Goal: Information Seeking & Learning: Learn about a topic

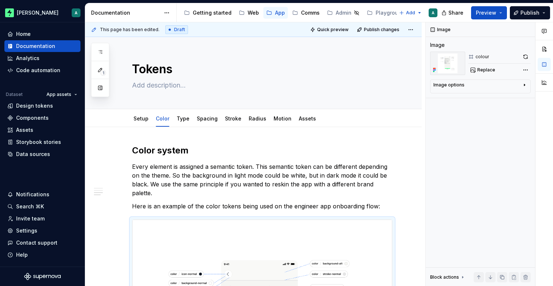
scroll to position [576, 0]
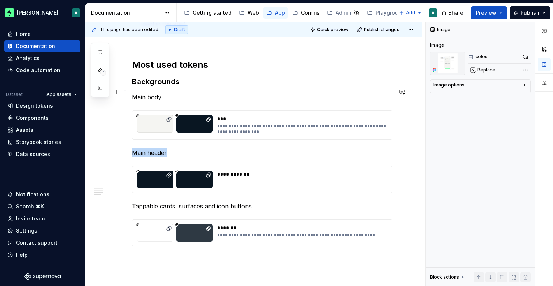
type textarea "*"
click at [171, 93] on p "Main body" at bounding box center [262, 97] width 260 height 9
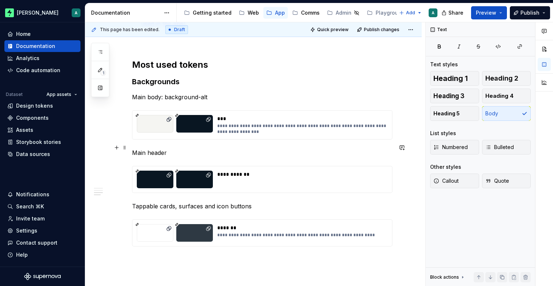
click at [181, 148] on p "Main header" at bounding box center [262, 152] width 260 height 9
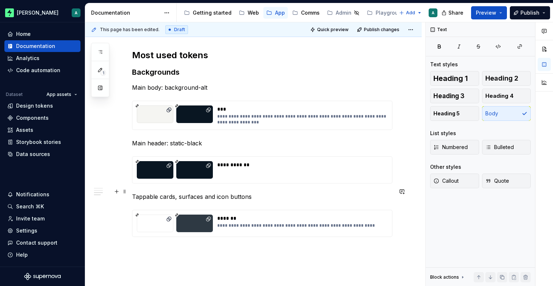
click at [255, 192] on p "Tappable cards, surfaces and icon buttons" at bounding box center [262, 196] width 260 height 9
click at [172, 139] on p "Main header: static-black" at bounding box center [262, 143] width 260 height 9
click at [170, 139] on p "Main header: static-black" at bounding box center [262, 143] width 260 height 9
click at [214, 139] on p "Main header: static-black" at bounding box center [262, 143] width 260 height 9
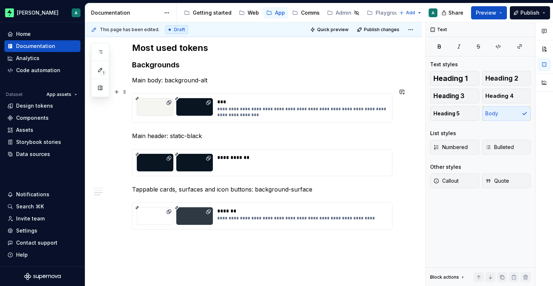
scroll to position [593, 0]
click at [191, 238] on p at bounding box center [262, 242] width 260 height 9
click at [231, 133] on p "Main header: static-black" at bounding box center [262, 135] width 260 height 9
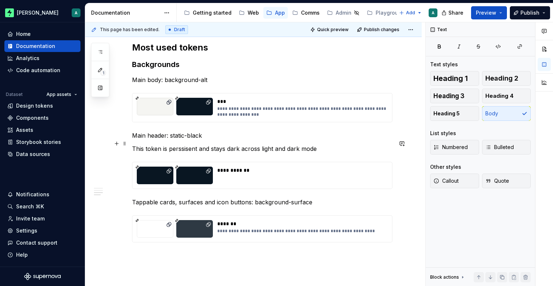
click at [188, 144] on p "This token is perssisent and stays dark across light and dark mode" at bounding box center [262, 148] width 260 height 9
click at [330, 144] on p "This token is persistent and stays dark across light and dark mode" at bounding box center [262, 148] width 260 height 9
click at [217, 132] on p "Main header: static-black" at bounding box center [262, 135] width 260 height 9
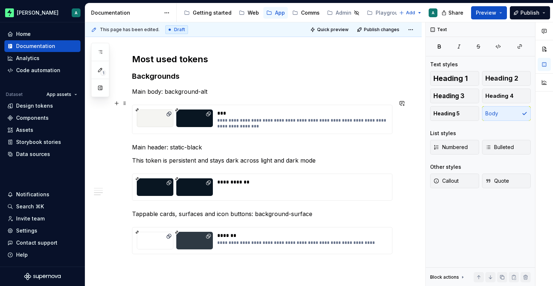
scroll to position [598, 0]
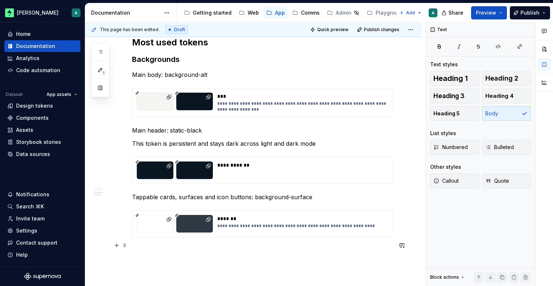
click at [165, 246] on p at bounding box center [262, 250] width 260 height 9
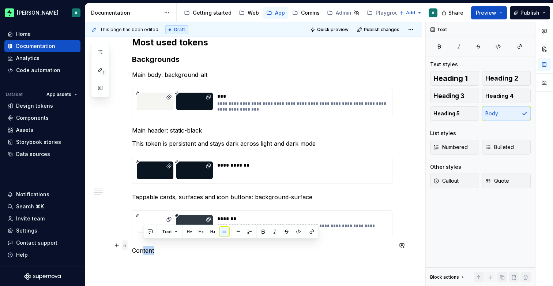
drag, startPoint x: 172, startPoint y: 248, endPoint x: 127, endPoint y: 246, distance: 45.0
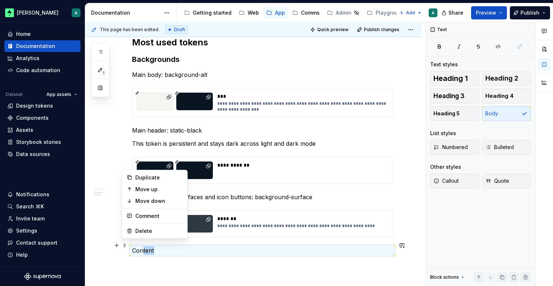
click at [143, 247] on p "Content" at bounding box center [262, 250] width 260 height 9
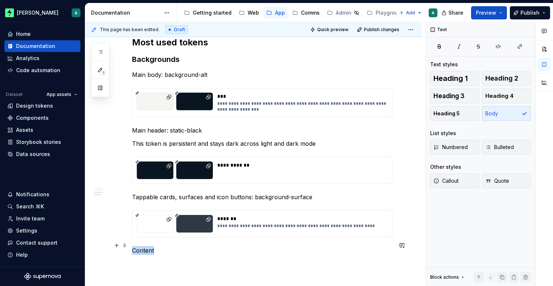
click at [143, 247] on p "Content" at bounding box center [262, 250] width 260 height 9
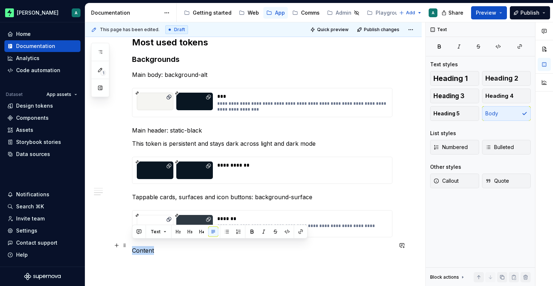
click at [143, 247] on p "Content" at bounding box center [262, 250] width 260 height 9
click at [191, 232] on button "button" at bounding box center [190, 231] width 10 height 10
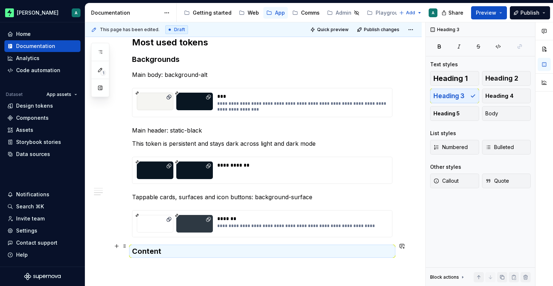
click at [172, 247] on h3 "Content" at bounding box center [262, 251] width 260 height 10
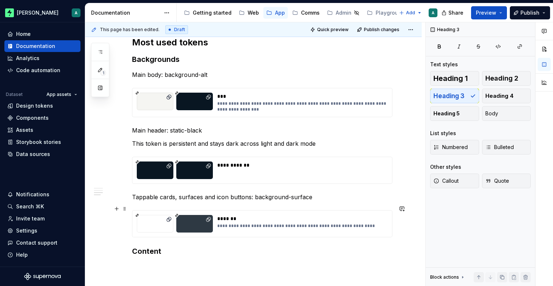
scroll to position [605, 0]
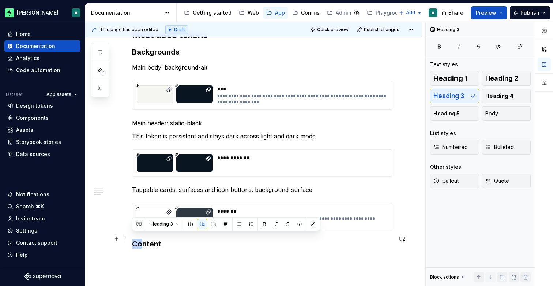
drag, startPoint x: 140, startPoint y: 236, endPoint x: 134, endPoint y: 236, distance: 5.9
click at [134, 238] on h3 "Content" at bounding box center [262, 243] width 260 height 10
click at [140, 238] on h3 "Content" at bounding box center [262, 243] width 260 height 10
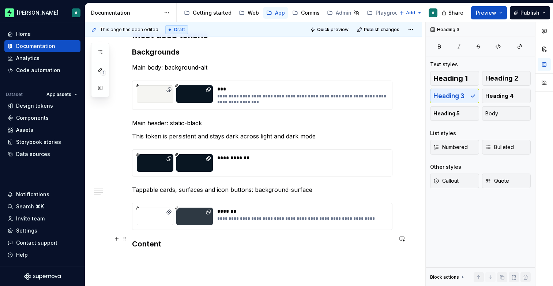
click at [136, 239] on h3 "Content" at bounding box center [262, 243] width 260 height 10
click at [191, 241] on h3 "Main content" at bounding box center [262, 243] width 260 height 10
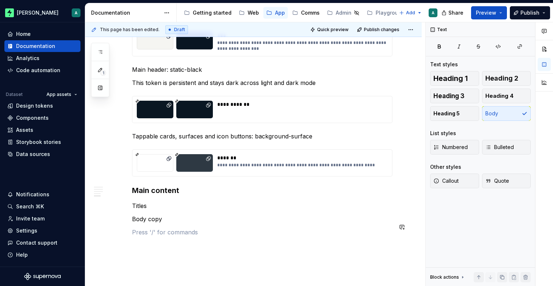
scroll to position [662, 0]
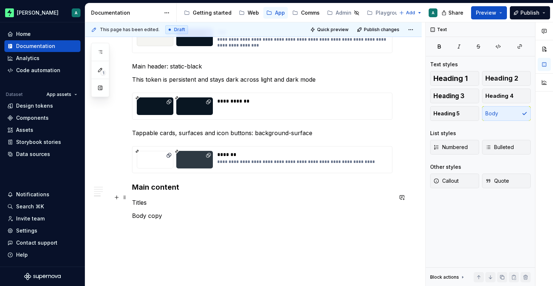
click at [170, 198] on p "Titles" at bounding box center [262, 202] width 260 height 9
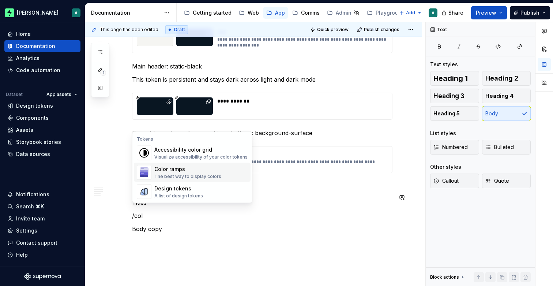
click at [166, 169] on div "Color ramps" at bounding box center [187, 168] width 67 height 7
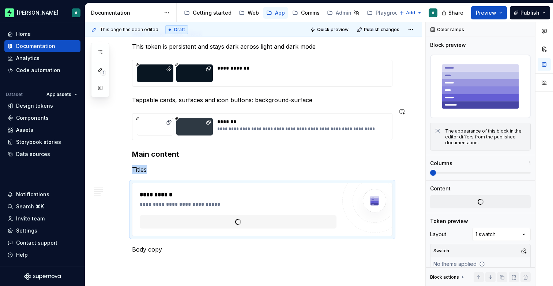
type textarea "*"
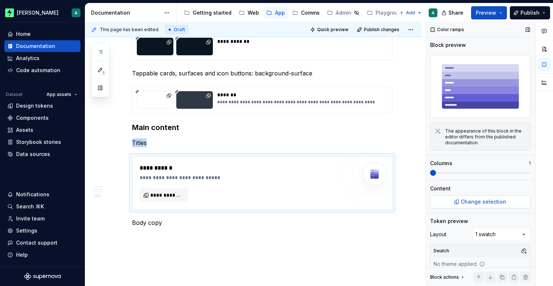
click at [451, 200] on button "Change selection" at bounding box center [480, 201] width 101 height 13
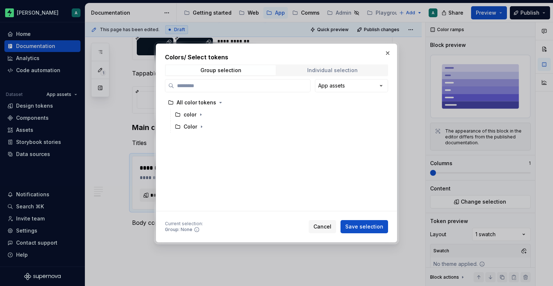
click at [353, 69] on div "Individual selection" at bounding box center [332, 70] width 50 height 6
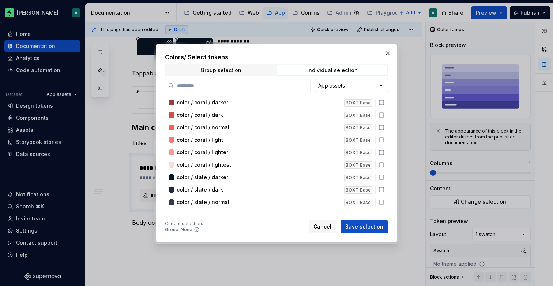
click at [362, 82] on div "Colors / Select tokens Group selection Individual selection App assets color / …" at bounding box center [276, 143] width 553 height 286
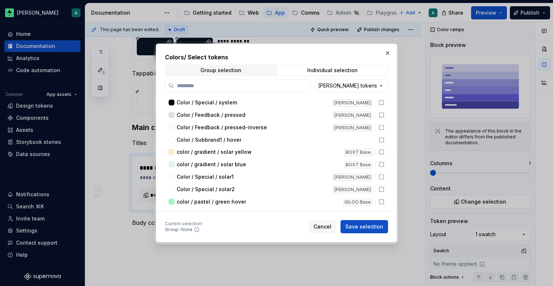
scroll to position [1469, 0]
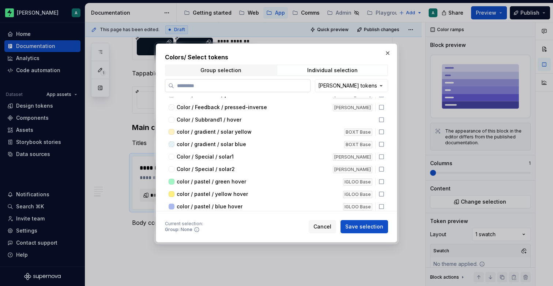
click at [252, 86] on input "search" at bounding box center [242, 85] width 136 height 7
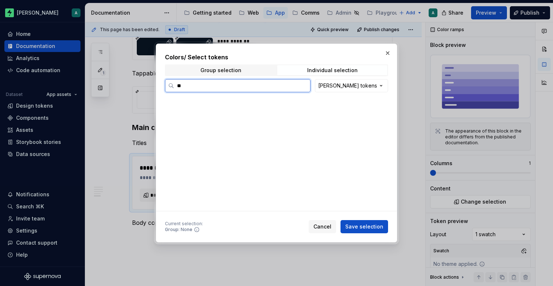
scroll to position [0, 0]
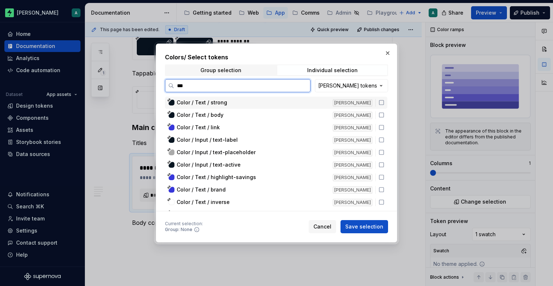
type input "****"
click at [244, 104] on div "Color / Text / strong" at bounding box center [253, 102] width 152 height 7
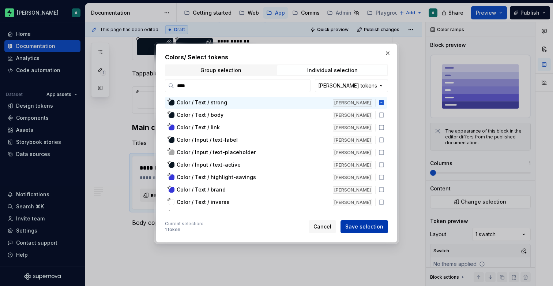
click at [372, 225] on span "Save selection" at bounding box center [364, 226] width 38 height 7
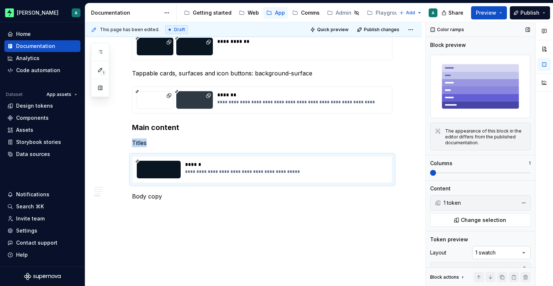
click at [497, 247] on div "Comments Open comments No comments yet Select ‘Comment’ from the block context …" at bounding box center [489, 154] width 127 height 264
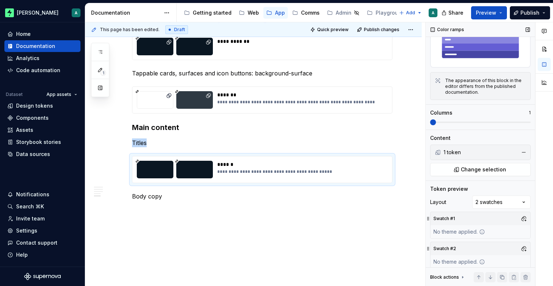
scroll to position [56, 0]
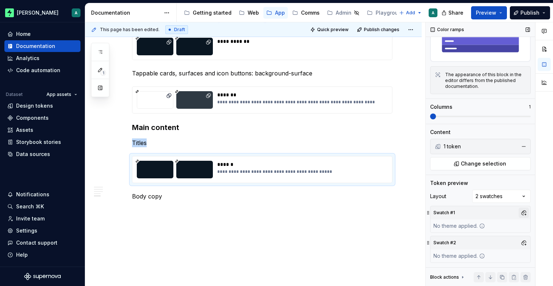
click at [522, 209] on button "button" at bounding box center [524, 212] width 10 height 10
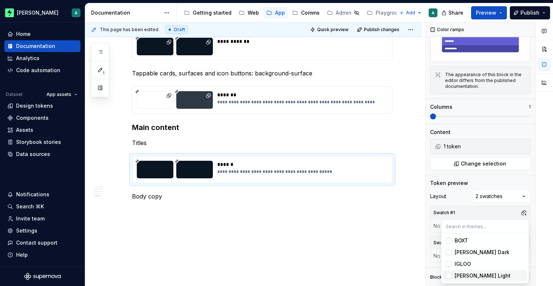
click at [475, 272] on div "[PERSON_NAME] Light" at bounding box center [483, 275] width 56 height 7
click at [527, 212] on div "Comments Open comments No comments yet Select ‘Comment’ from the block context …" at bounding box center [489, 154] width 127 height 264
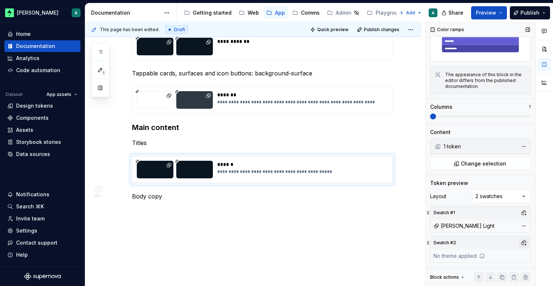
click at [522, 242] on button "button" at bounding box center [524, 242] width 10 height 10
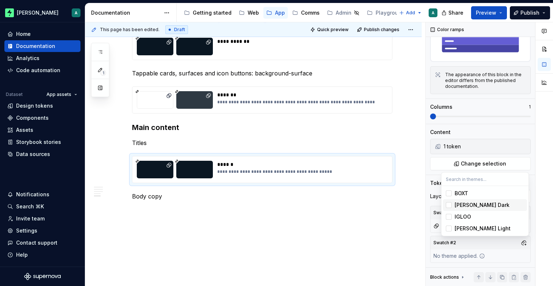
click at [489, 205] on div "[PERSON_NAME] Dark" at bounding box center [489, 204] width 69 height 7
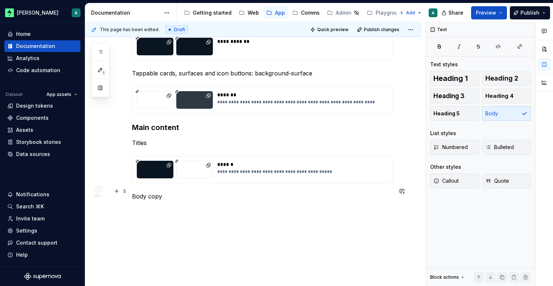
click at [178, 189] on html "[PERSON_NAME] A Home Documentation Analytics Code automation Dataset App assets…" at bounding box center [276, 143] width 553 height 286
click at [163, 138] on p "Titles" at bounding box center [262, 142] width 260 height 9
click at [168, 193] on p "Body copy" at bounding box center [262, 196] width 260 height 9
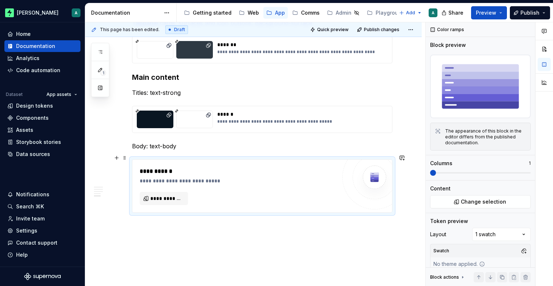
scroll to position [800, 0]
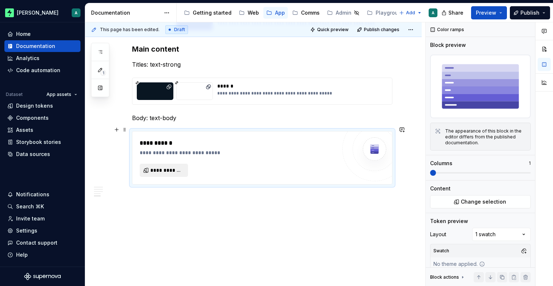
click at [173, 168] on span "**********" at bounding box center [166, 169] width 33 height 7
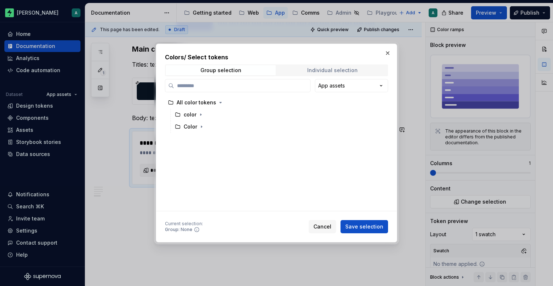
click at [333, 71] on div "Individual selection" at bounding box center [332, 70] width 50 height 6
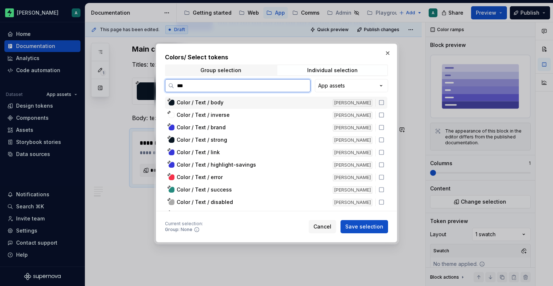
type input "****"
click at [246, 102] on div "Color / Text / body" at bounding box center [253, 102] width 152 height 7
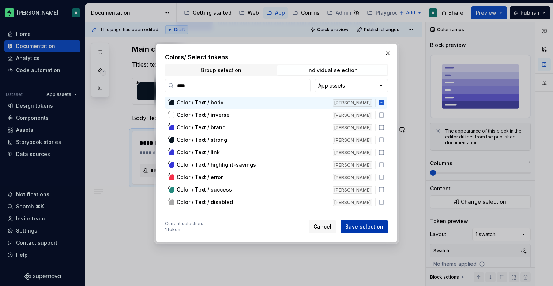
click at [374, 225] on span "Save selection" at bounding box center [364, 226] width 38 height 7
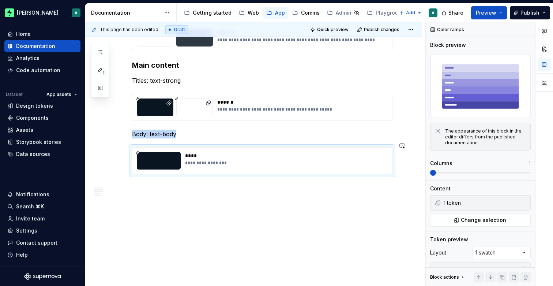
scroll to position [779, 0]
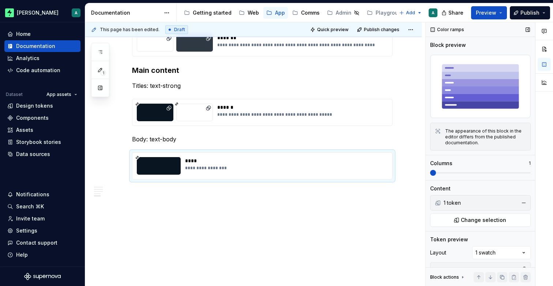
click at [454, 203] on div "1 token" at bounding box center [480, 202] width 72 height 7
click at [462, 215] on button "Change selection" at bounding box center [480, 219] width 101 height 13
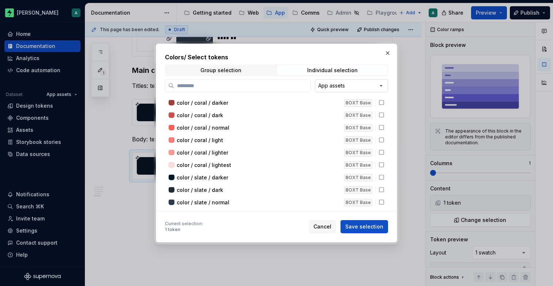
click at [370, 84] on div "Colors / Select tokens Group selection Individual selection App assets color / …" at bounding box center [276, 143] width 553 height 286
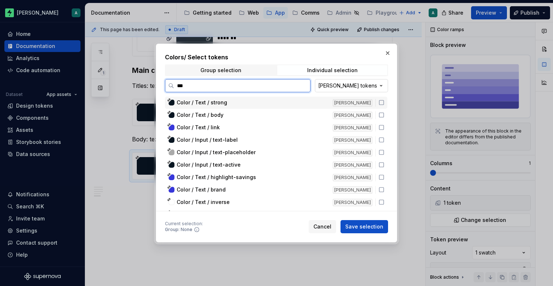
type input "****"
click at [253, 112] on div "Color / Text / body" at bounding box center [253, 114] width 152 height 7
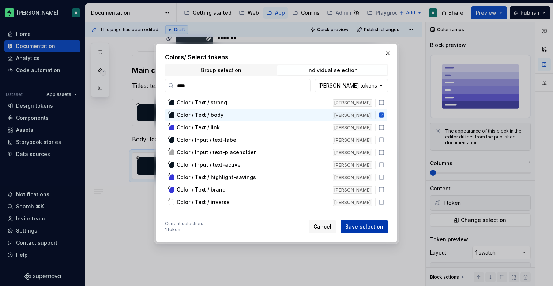
click at [370, 223] on span "Save selection" at bounding box center [364, 226] width 38 height 7
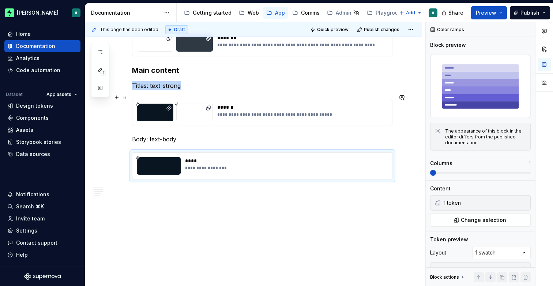
click at [274, 112] on div "**********" at bounding box center [302, 115] width 170 height 6
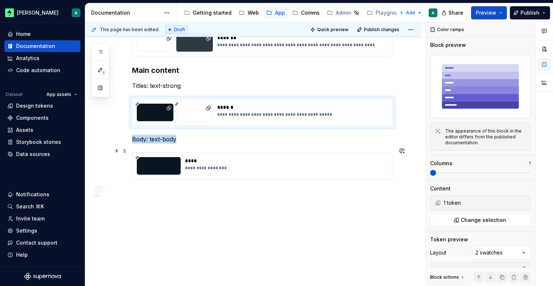
click at [280, 157] on div "****" at bounding box center [286, 160] width 202 height 7
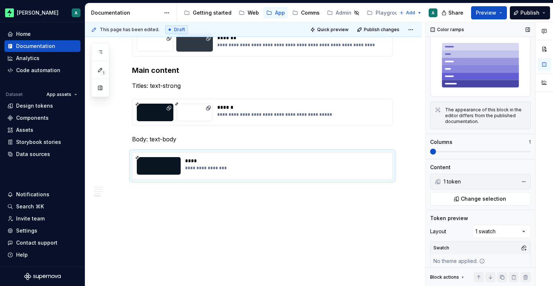
scroll to position [26, 0]
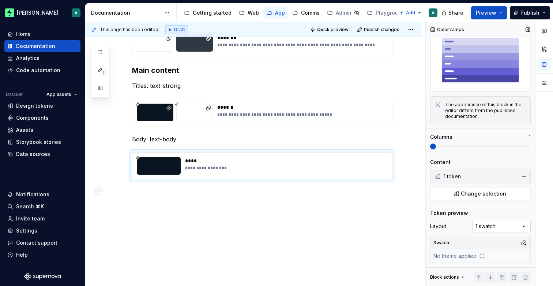
click at [498, 222] on div "Comments Open comments No comments yet Select ‘Comment’ from the block context …" at bounding box center [489, 154] width 127 height 264
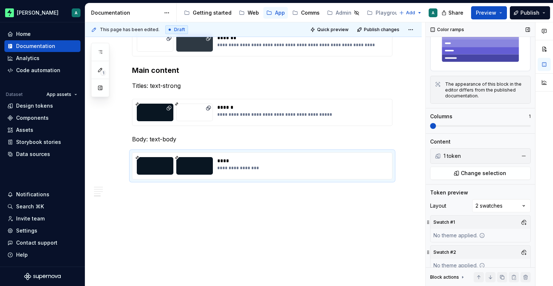
scroll to position [56, 0]
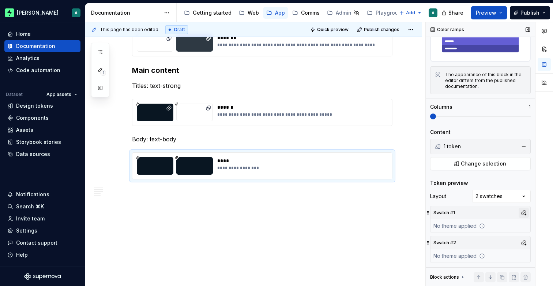
click at [521, 214] on button "button" at bounding box center [524, 212] width 10 height 10
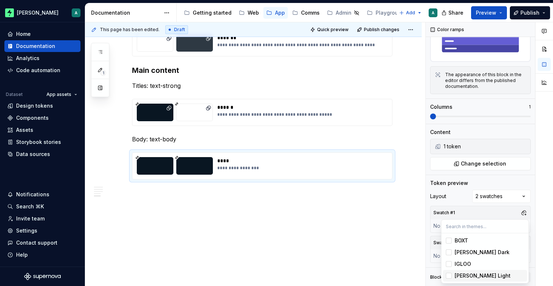
click at [471, 271] on span "[PERSON_NAME] Light" at bounding box center [485, 276] width 84 height 12
click at [539, 226] on div at bounding box center [544, 154] width 18 height 264
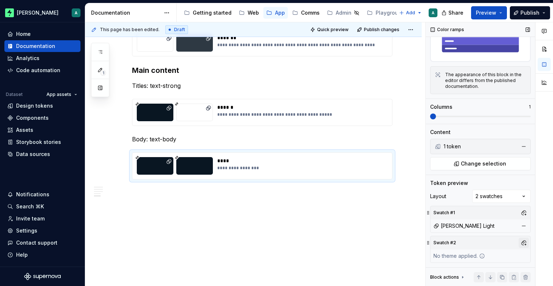
click at [523, 240] on button "button" at bounding box center [524, 242] width 10 height 10
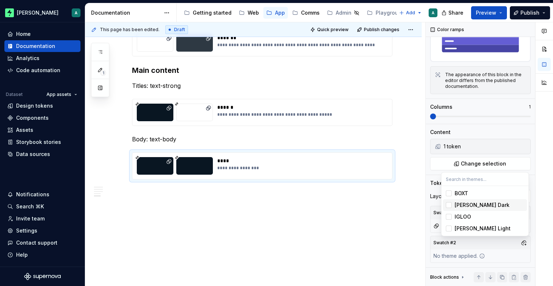
click at [491, 206] on div "[PERSON_NAME] Dark" at bounding box center [489, 204] width 69 height 7
click at [380, 193] on html "[PERSON_NAME] A Home Documentation Analytics Code automation Dataset App assets…" at bounding box center [276, 143] width 553 height 286
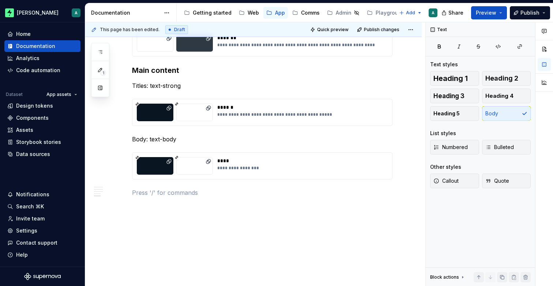
scroll to position [0, 0]
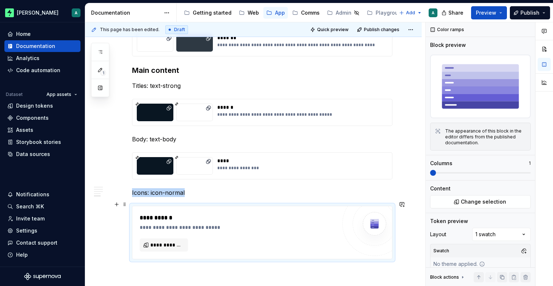
type textarea "*"
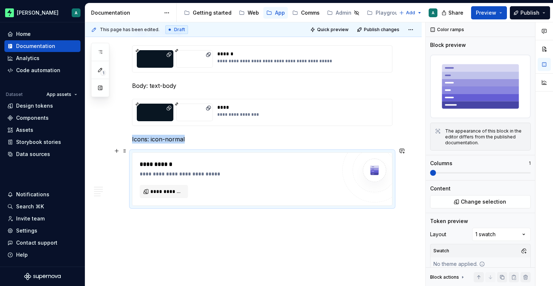
scroll to position [841, 0]
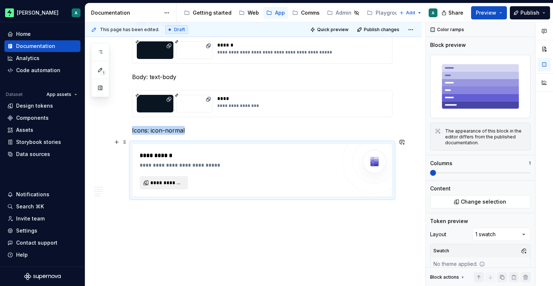
click at [162, 179] on span "**********" at bounding box center [166, 182] width 33 height 7
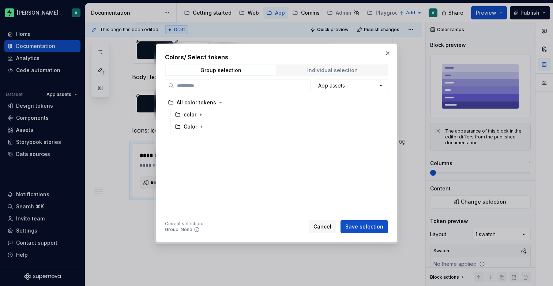
click at [340, 69] on div "Individual selection" at bounding box center [332, 70] width 50 height 6
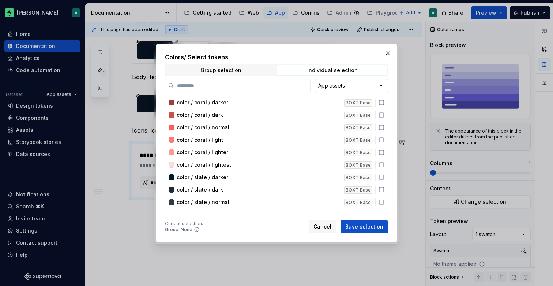
click at [344, 86] on div "Colors / Select tokens Group selection Individual selection App assets color / …" at bounding box center [276, 143] width 553 height 286
click at [284, 80] on label at bounding box center [238, 85] width 146 height 13
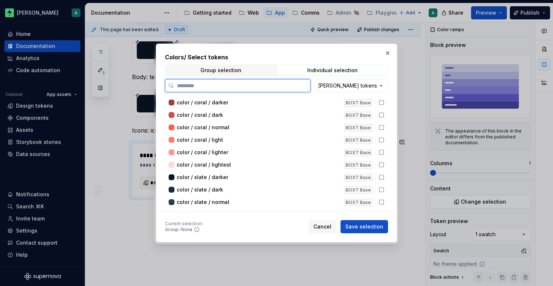
click at [284, 82] on input "search" at bounding box center [242, 85] width 136 height 7
type input "*"
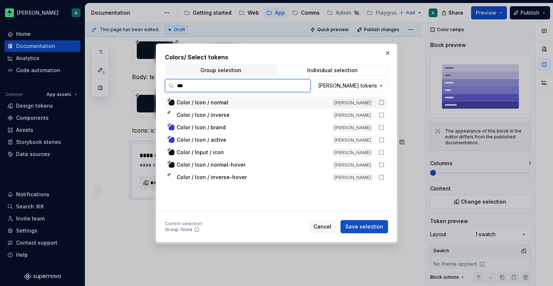
type input "****"
click at [264, 103] on div "Color / Icon / normal" at bounding box center [253, 102] width 152 height 7
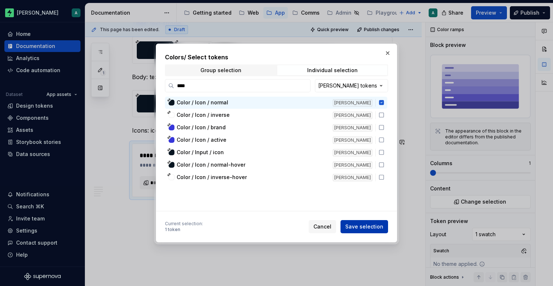
click at [364, 226] on span "Save selection" at bounding box center [364, 226] width 38 height 7
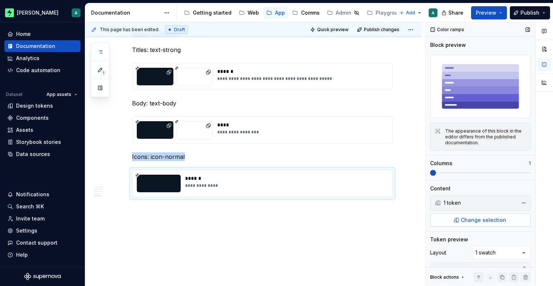
scroll to position [26, 0]
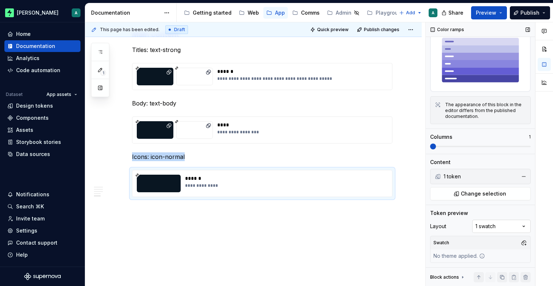
click at [489, 222] on div "Comments Open comments No comments yet Select ‘Comment’ from the block context …" at bounding box center [489, 154] width 127 height 264
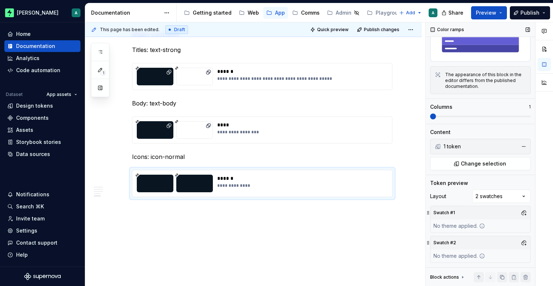
click at [497, 212] on div "Swatch #1" at bounding box center [480, 212] width 100 height 13
click at [522, 215] on button "button" at bounding box center [524, 212] width 10 height 10
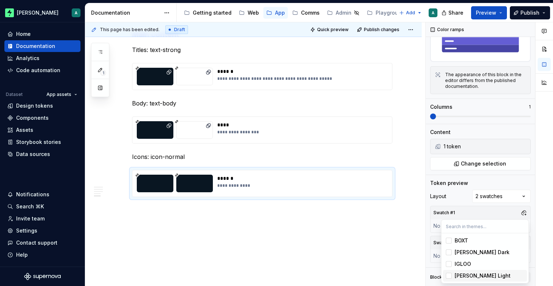
click at [469, 271] on span "[PERSON_NAME] Light" at bounding box center [485, 276] width 84 height 12
click at [509, 207] on div "Comments Open comments No comments yet Select ‘Comment’ from the block context …" at bounding box center [489, 154] width 127 height 264
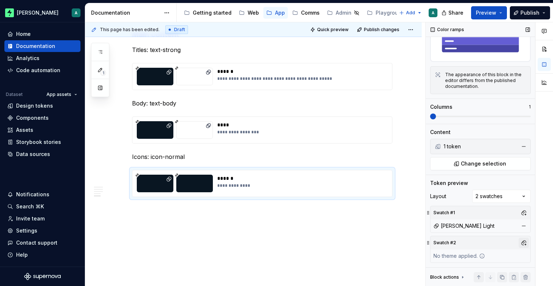
click at [522, 242] on button "button" at bounding box center [524, 242] width 10 height 10
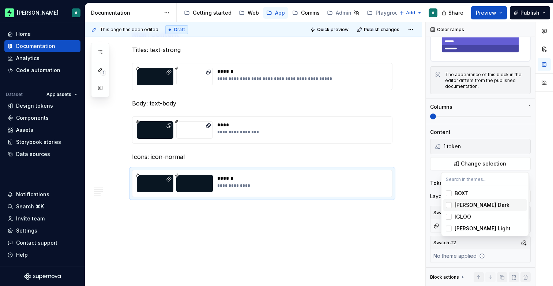
click at [483, 204] on div "[PERSON_NAME] Dark" at bounding box center [489, 204] width 69 height 7
click at [536, 193] on div at bounding box center [544, 154] width 18 height 264
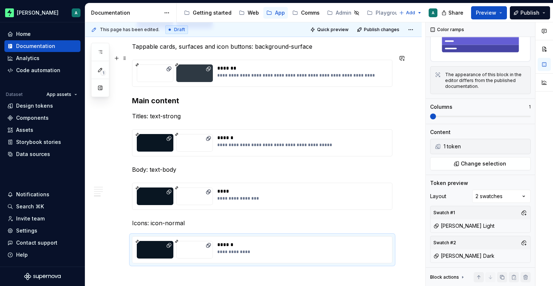
scroll to position [749, 0]
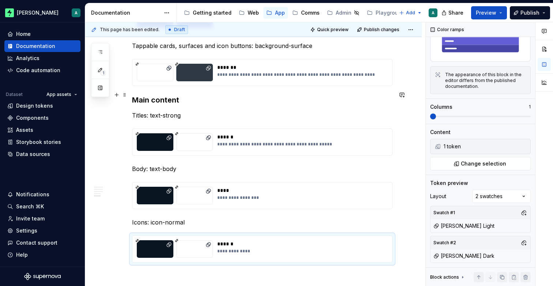
click at [134, 95] on h3 "Main content" at bounding box center [262, 100] width 260 height 10
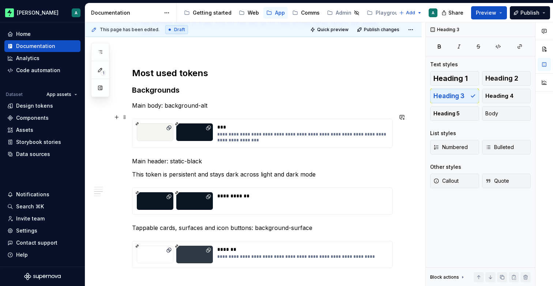
scroll to position [562, 0]
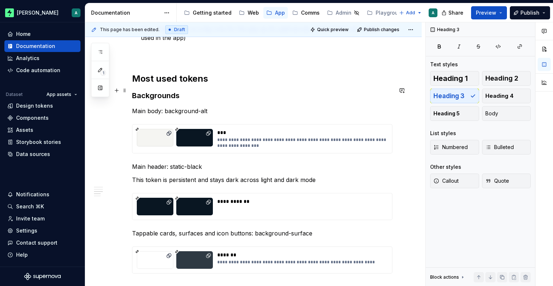
click at [133, 92] on h3 "Backgrounds" at bounding box center [262, 95] width 260 height 10
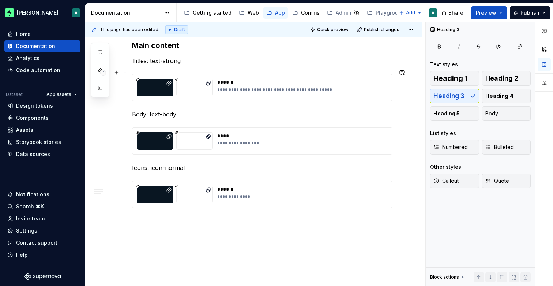
scroll to position [832, 0]
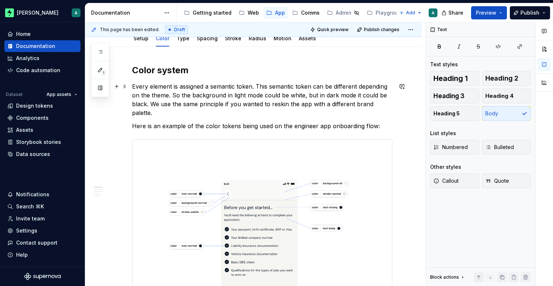
scroll to position [0, 0]
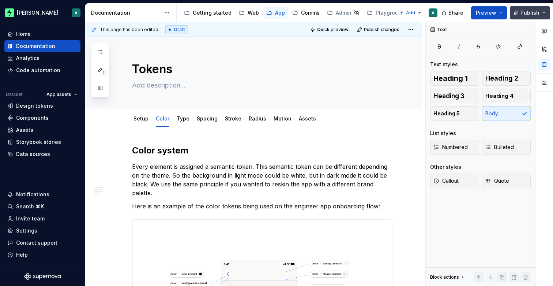
click at [529, 10] on span "Publish" at bounding box center [529, 12] width 19 height 7
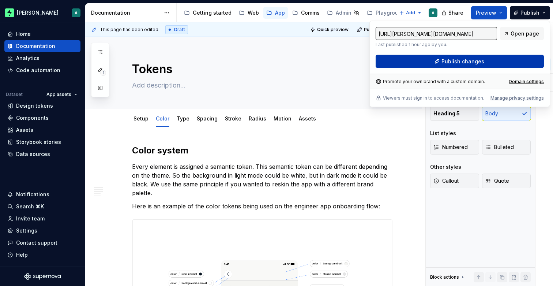
click at [474, 62] on span "Publish changes" at bounding box center [462, 61] width 43 height 7
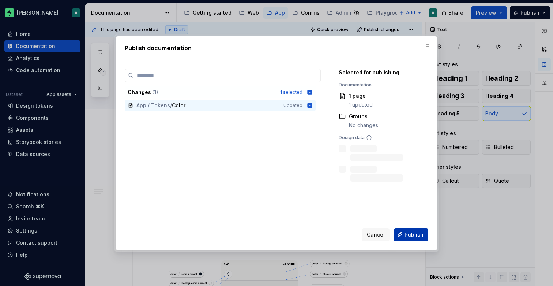
click at [407, 231] on span "Publish" at bounding box center [413, 233] width 19 height 7
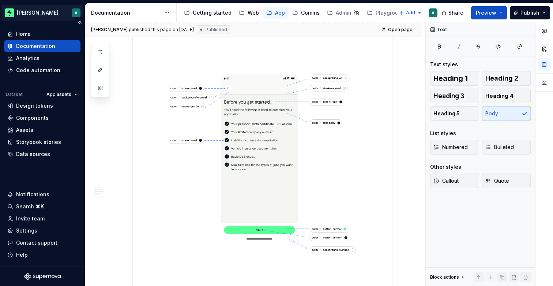
scroll to position [187, 0]
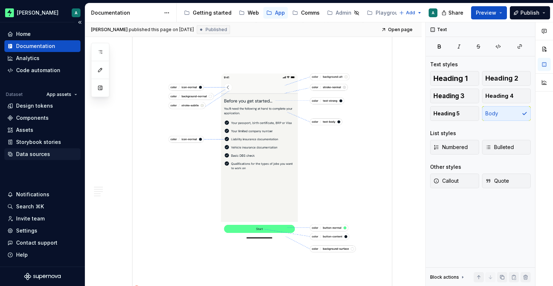
click at [22, 157] on div "Data sources" at bounding box center [33, 153] width 34 height 7
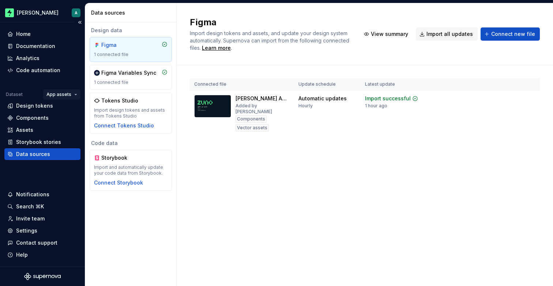
click at [63, 95] on html "[PERSON_NAME] A Home Documentation Analytics Code automation Dataset App assets…" at bounding box center [276, 143] width 553 height 286
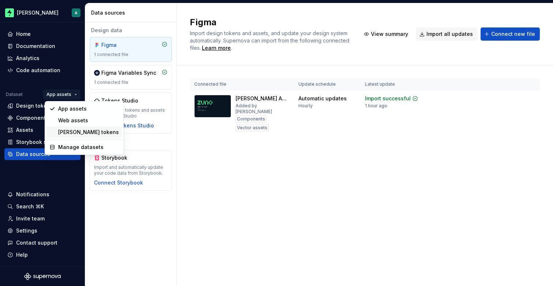
click at [65, 130] on div "[PERSON_NAME] tokens" at bounding box center [88, 131] width 61 height 7
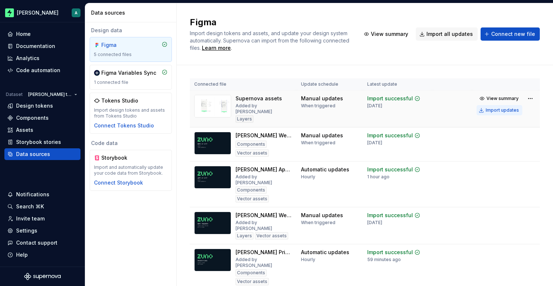
click at [498, 109] on div "Import updates" at bounding box center [502, 110] width 33 height 6
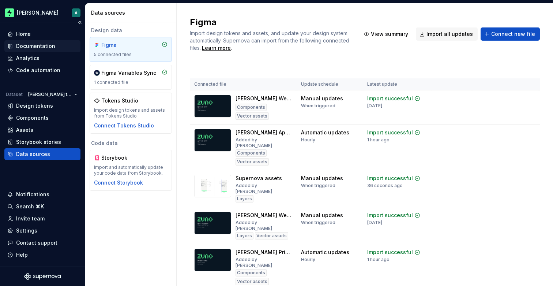
click at [41, 47] on div "Documentation" at bounding box center [35, 45] width 39 height 7
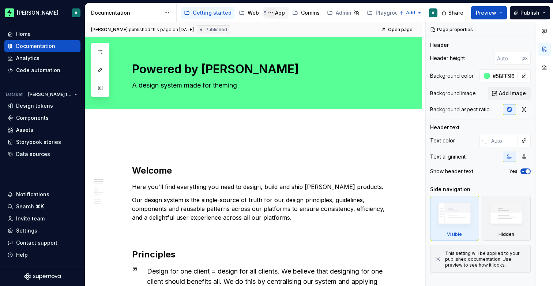
click at [269, 13] on button "Page tree" at bounding box center [270, 12] width 9 height 9
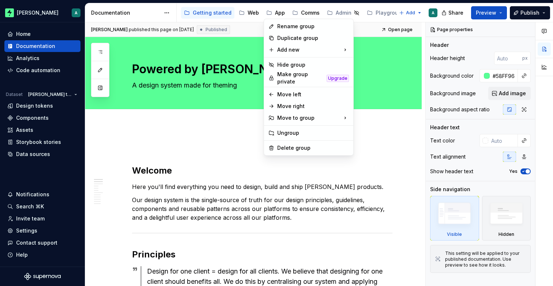
click at [275, 13] on html "[PERSON_NAME] A Home Documentation Analytics Code automation Dataset [PERSON_NA…" at bounding box center [276, 143] width 553 height 286
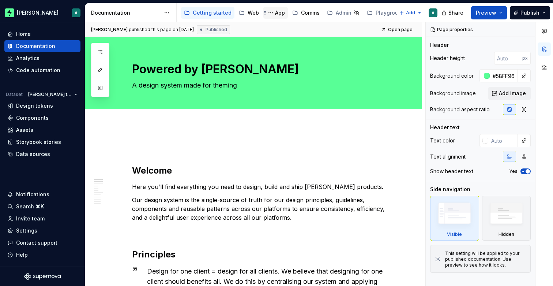
click at [276, 13] on div "App" at bounding box center [280, 12] width 10 height 7
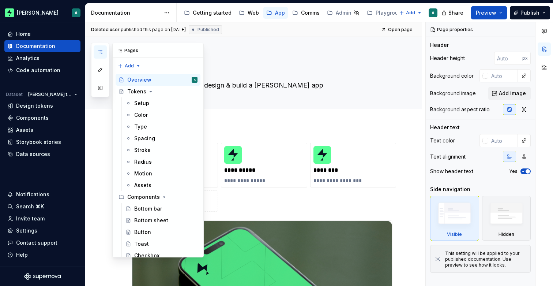
click at [98, 49] on button "button" at bounding box center [100, 51] width 13 height 13
click at [168, 115] on div "Color" at bounding box center [165, 115] width 63 height 10
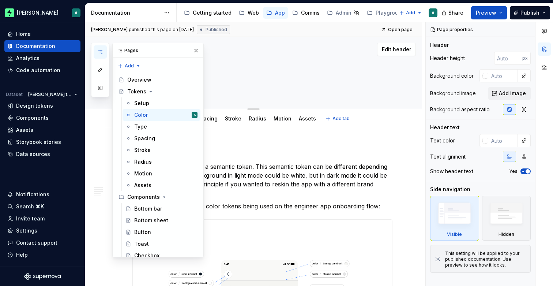
click at [230, 57] on div "Tokens" at bounding box center [262, 73] width 260 height 72
drag, startPoint x: 198, startPoint y: 49, endPoint x: 207, endPoint y: 54, distance: 10.0
click at [198, 49] on button "button" at bounding box center [196, 50] width 10 height 10
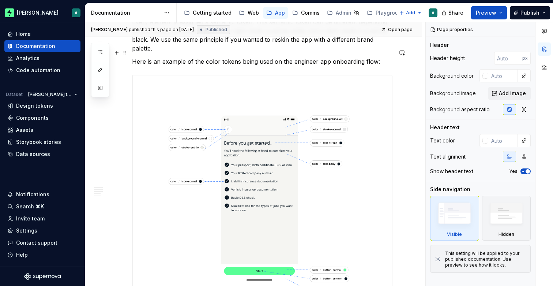
scroll to position [164, 0]
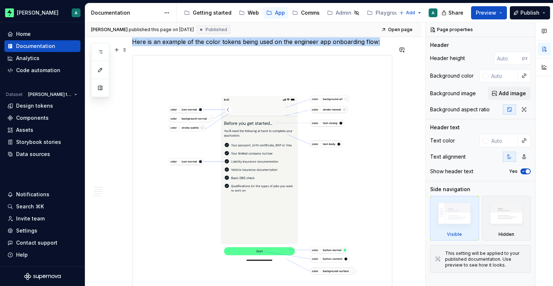
click at [349, 83] on img at bounding box center [262, 185] width 260 height 260
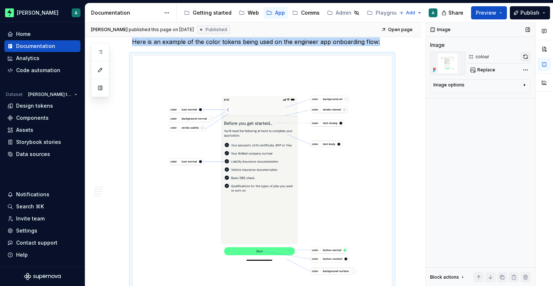
click at [524, 56] on button "button" at bounding box center [525, 57] width 10 height 10
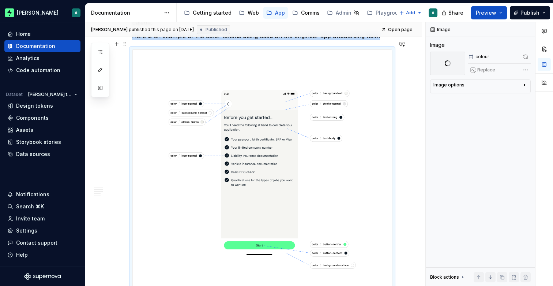
scroll to position [172, 0]
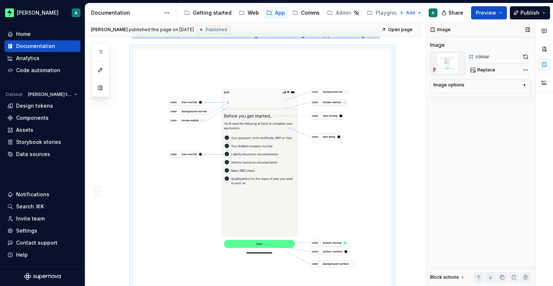
click at [509, 87] on div "Image options" at bounding box center [477, 86] width 88 height 9
click at [510, 83] on div "Image options" at bounding box center [477, 85] width 88 height 6
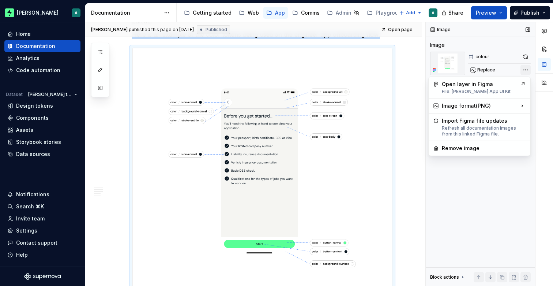
click at [528, 69] on div "Comments Open comments No comments yet Select ‘Comment’ from the block context …" at bounding box center [489, 154] width 127 height 264
click at [497, 87] on div "Open layer in Figma File: [PERSON_NAME] App UI Kit" at bounding box center [479, 87] width 75 height 14
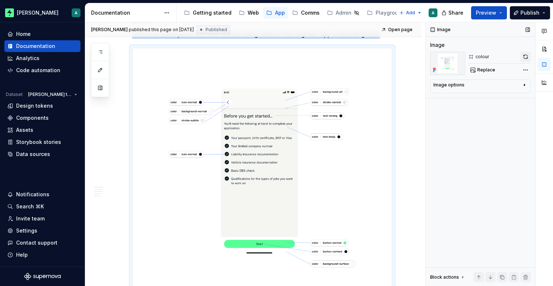
click at [522, 56] on button "button" at bounding box center [525, 57] width 10 height 10
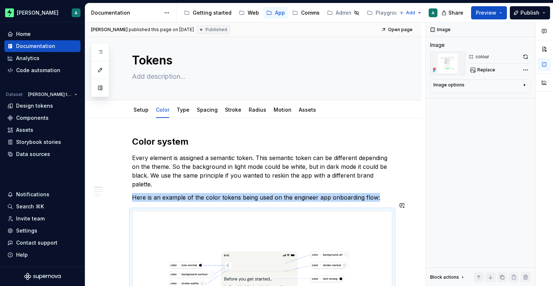
scroll to position [0, 0]
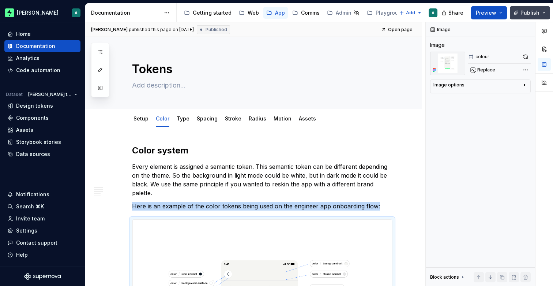
click at [535, 17] on button "Publish" at bounding box center [530, 12] width 40 height 13
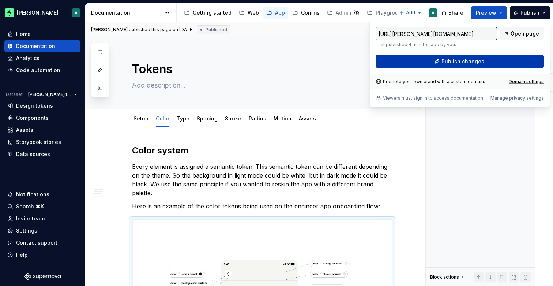
click at [487, 57] on button "Publish changes" at bounding box center [460, 61] width 168 height 13
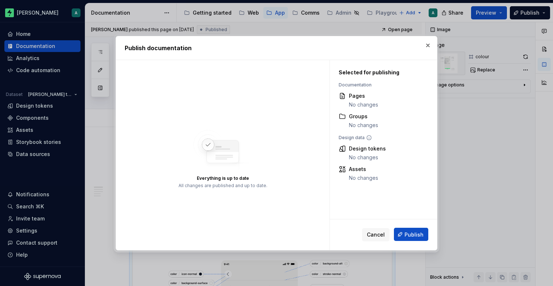
drag, startPoint x: 415, startPoint y: 235, endPoint x: 428, endPoint y: 210, distance: 27.8
click at [415, 235] on span "Publish" at bounding box center [413, 233] width 19 height 7
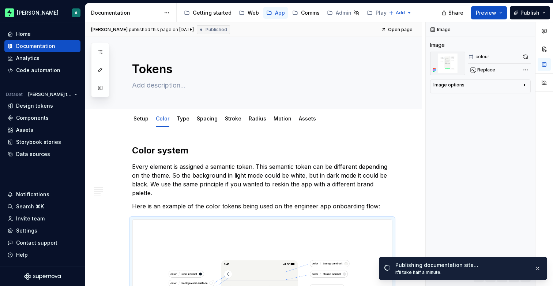
type textarea "*"
